Goal: Navigation & Orientation: Find specific page/section

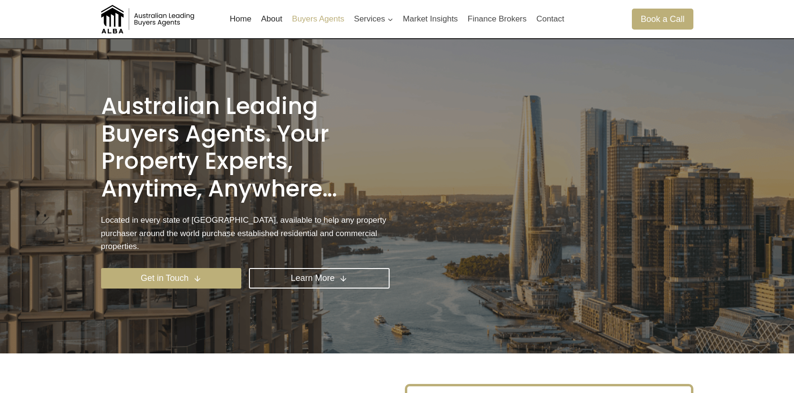
click at [331, 17] on link "Buyers Agents" at bounding box center [318, 19] width 62 height 23
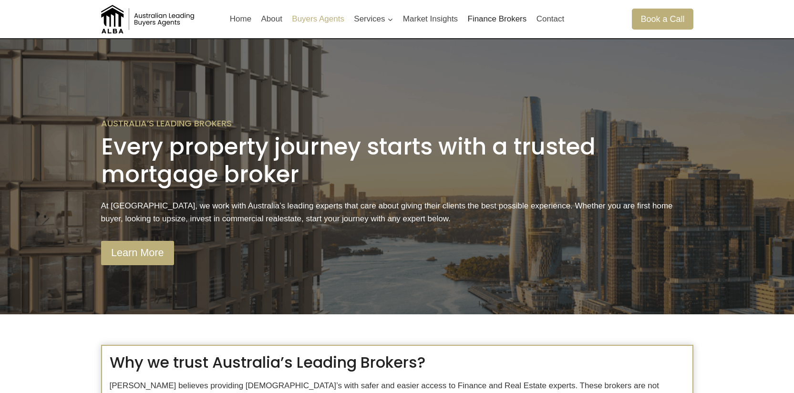
click at [303, 17] on link "Buyers Agents" at bounding box center [318, 19] width 62 height 23
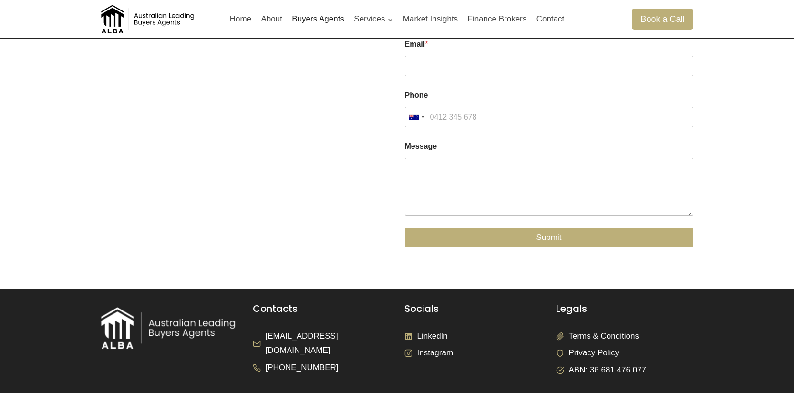
scroll to position [2106, 0]
